Goal: Task Accomplishment & Management: Manage account settings

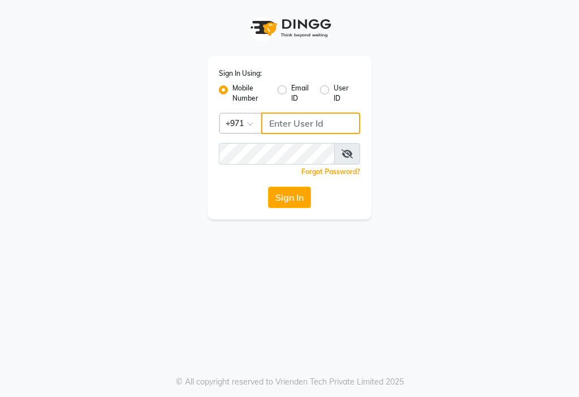
click at [309, 121] on input "Username" at bounding box center [310, 123] width 99 height 21
type input "553035780"
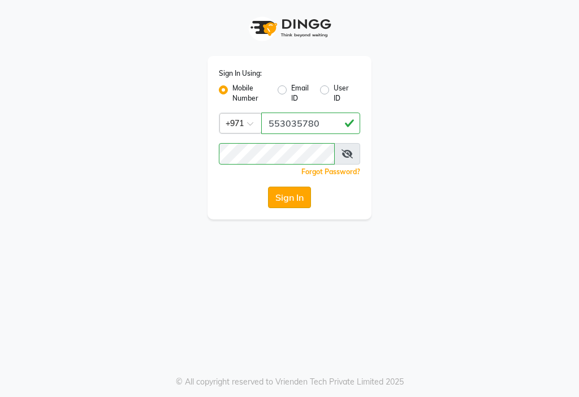
click at [295, 201] on button "Sign In" at bounding box center [289, 197] width 43 height 21
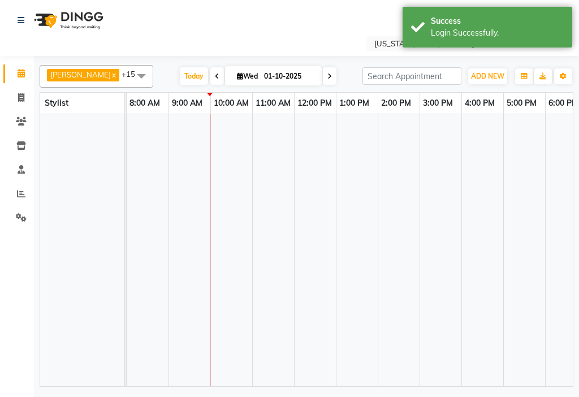
select select "en"
